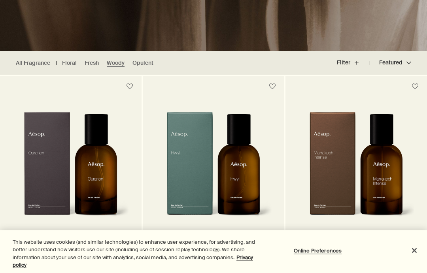
scroll to position [175, 0]
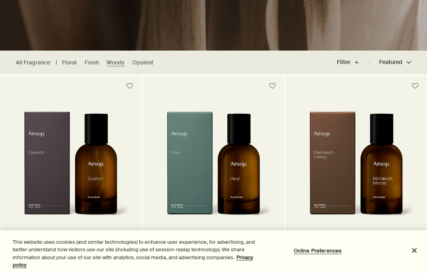
click at [144, 64] on link "Opulent" at bounding box center [142, 63] width 21 height 8
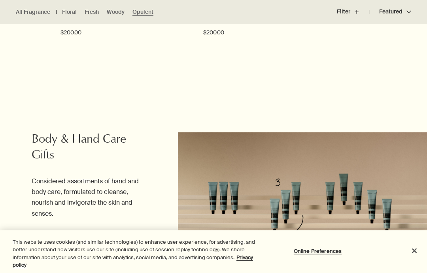
scroll to position [759, 0]
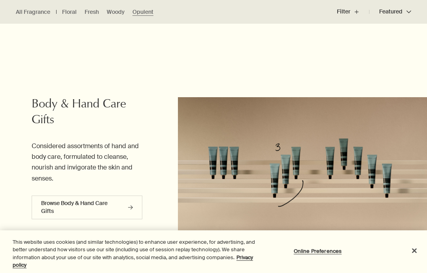
click at [119, 207] on link "Browse Body & Hand Care Gifts rightArrow" at bounding box center [87, 208] width 111 height 24
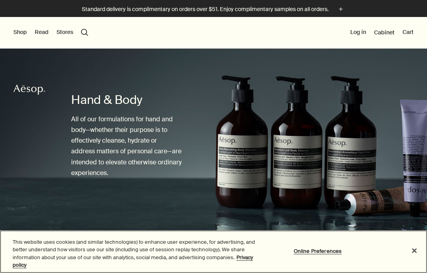
click at [332, 251] on button "Online Preferences" at bounding box center [317, 251] width 49 height 16
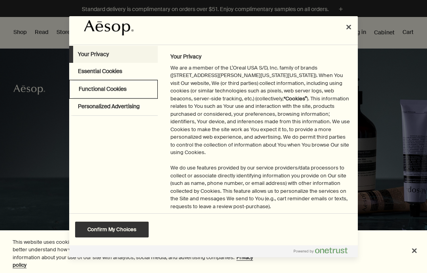
click at [120, 88] on h3 "Functional Cookies" at bounding box center [103, 89] width 48 height 8
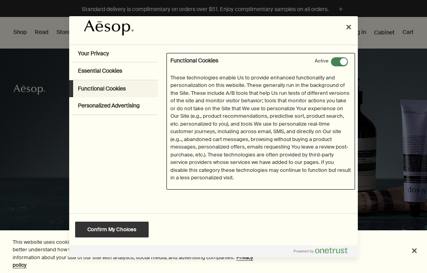
click at [342, 61] on span "Preference center" at bounding box center [339, 62] width 18 height 10
click at [330, 57] on input "Functional Cookies" at bounding box center [330, 57] width 0 height 0
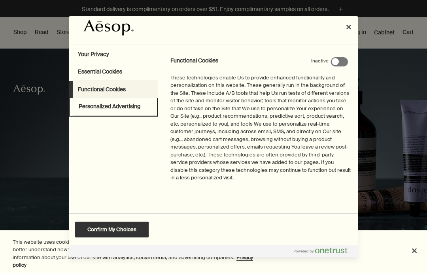
click at [145, 105] on div "Personalized Advertising" at bounding box center [113, 107] width 87 height 18
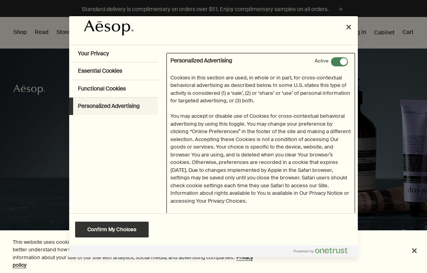
click at [343, 65] on span "Preference center" at bounding box center [339, 62] width 18 height 10
click at [330, 57] on input "Personalized Advertising" at bounding box center [330, 57] width 0 height 0
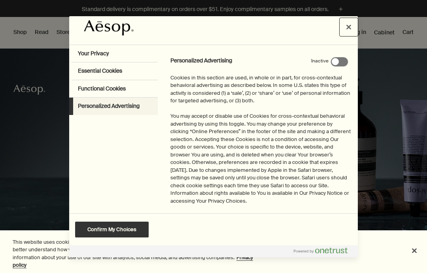
click at [350, 29] on button "Close preference center" at bounding box center [348, 26] width 17 height 17
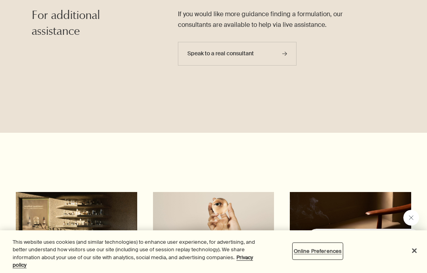
scroll to position [2591, 0]
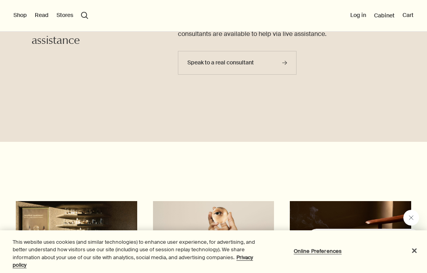
click at [377, 150] on section "Lessons from the lab A guide to skin hydration Seven-minute read Lessons from t…" at bounding box center [213, 277] width 427 height 271
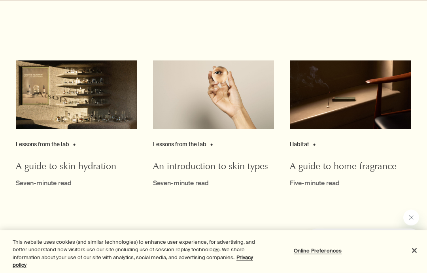
scroll to position [2731, 0]
click at [220, 179] on div "Seven-minute read" at bounding box center [213, 183] width 121 height 9
click at [195, 179] on span "Seven-minute read" at bounding box center [181, 183] width 56 height 8
click at [229, 142] on div "Lessons from the lab" at bounding box center [213, 147] width 121 height 15
click at [228, 142] on div "Lessons from the lab" at bounding box center [213, 147] width 121 height 15
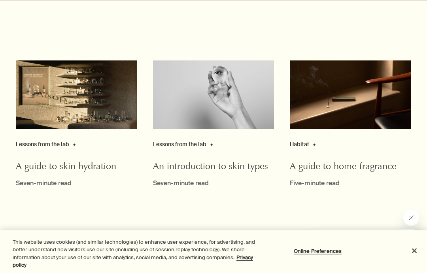
click at [220, 162] on span "An introduction to skin types" at bounding box center [210, 167] width 115 height 11
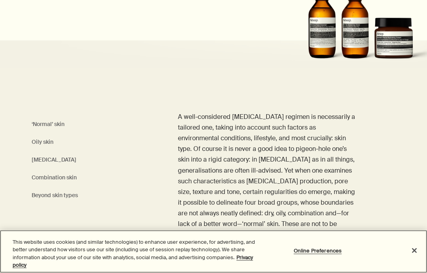
scroll to position [146, 0]
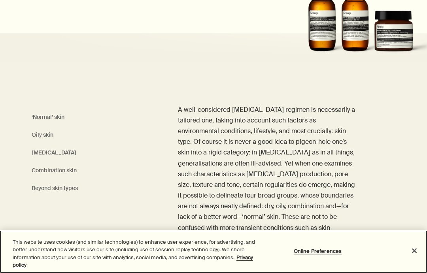
click at [409, 259] on button "Close" at bounding box center [413, 250] width 17 height 17
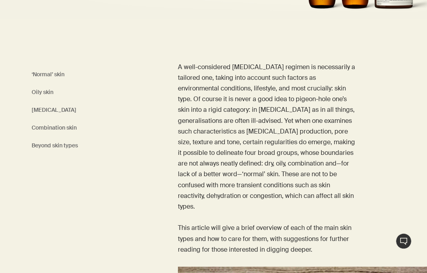
scroll to position [190, 0]
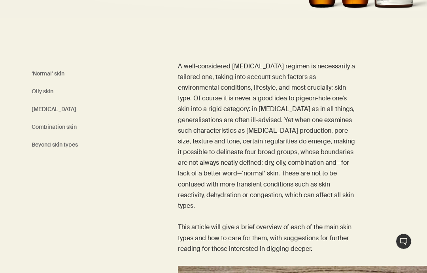
click at [70, 148] on link "Beyond skin types" at bounding box center [55, 145] width 46 height 10
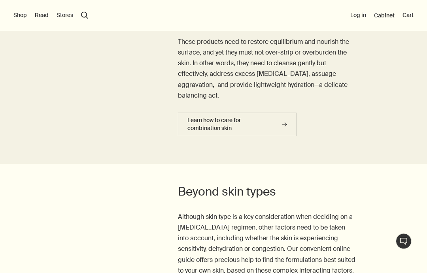
scroll to position [2924, 0]
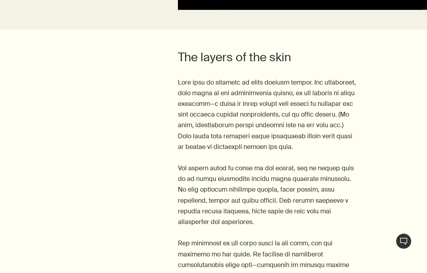
scroll to position [488, 0]
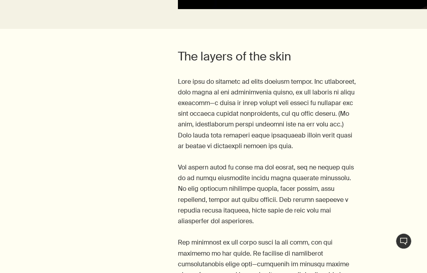
click at [4, 273] on div "The layers of the skin" at bounding box center [213, 198] width 427 height 298
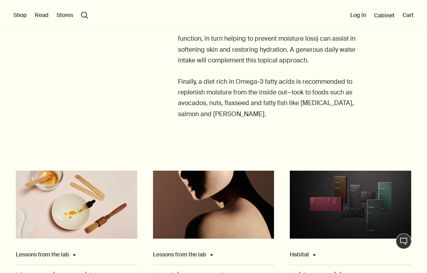
scroll to position [2048, 0]
click at [328, 272] on span "A history of fragrance" at bounding box center [333, 277] width 86 height 11
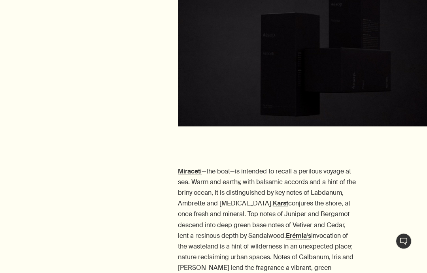
scroll to position [3284, 0]
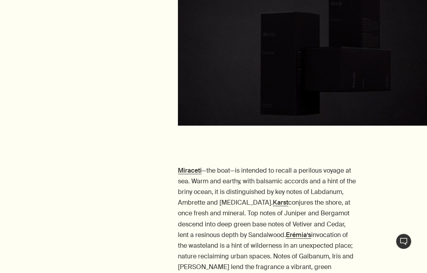
click at [273, 198] on strong "Karst" at bounding box center [280, 202] width 15 height 8
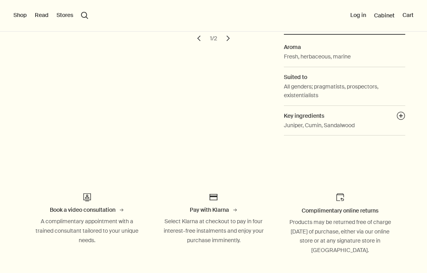
scroll to position [179, 0]
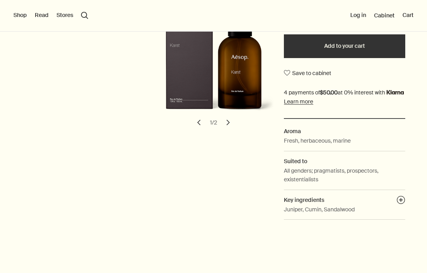
click at [290, 66] on button "Save to cabinet" at bounding box center [307, 73] width 47 height 14
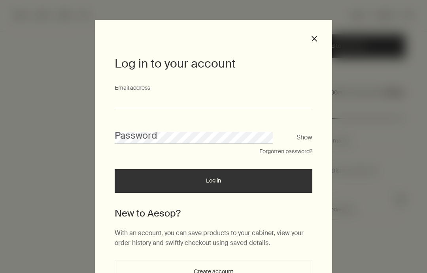
click at [134, 101] on input "Email address" at bounding box center [214, 101] width 198 height 15
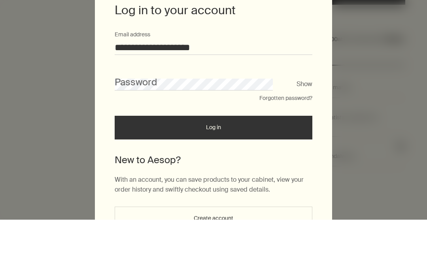
type input "**********"
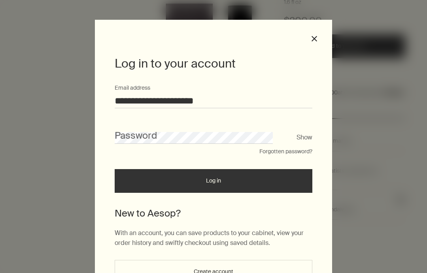
click at [289, 152] on button "Forgotten password?" at bounding box center [285, 152] width 53 height 8
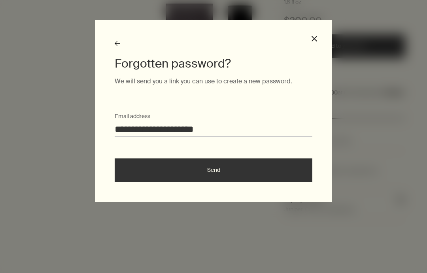
click at [245, 176] on button "Send" at bounding box center [214, 170] width 198 height 24
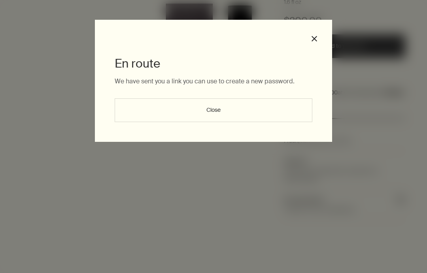
click at [260, 194] on div "En route We have sent you a link you can use to create a new password. Close cl…" at bounding box center [213, 136] width 427 height 273
